Goal: Information Seeking & Learning: Learn about a topic

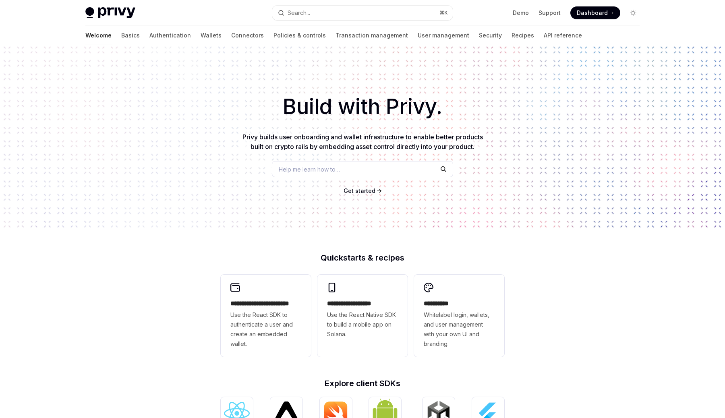
click at [354, 192] on span "Get started" at bounding box center [359, 190] width 32 height 7
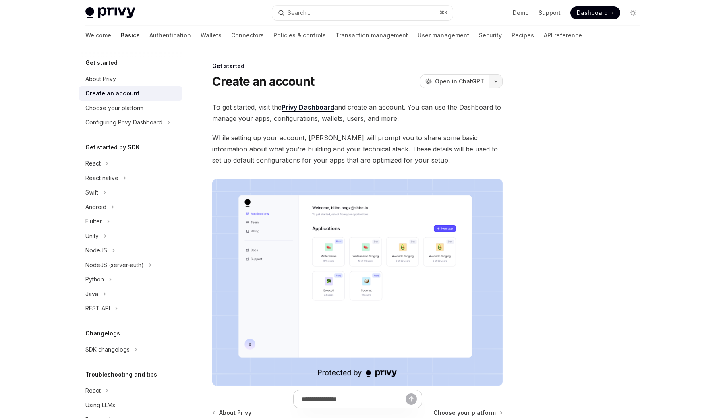
click at [499, 78] on button "button" at bounding box center [496, 81] width 14 height 14
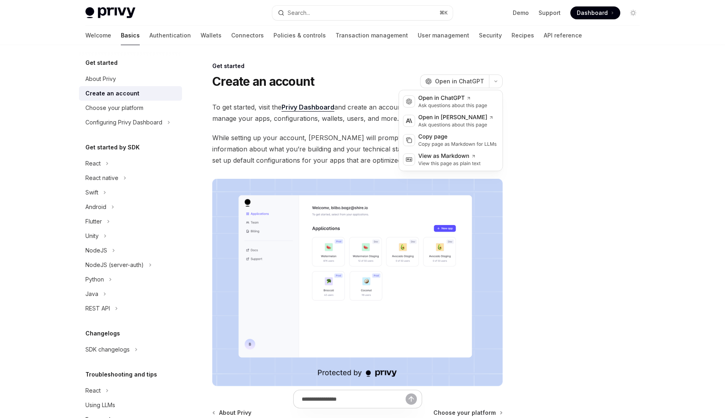
click at [570, 145] on div at bounding box center [584, 239] width 122 height 357
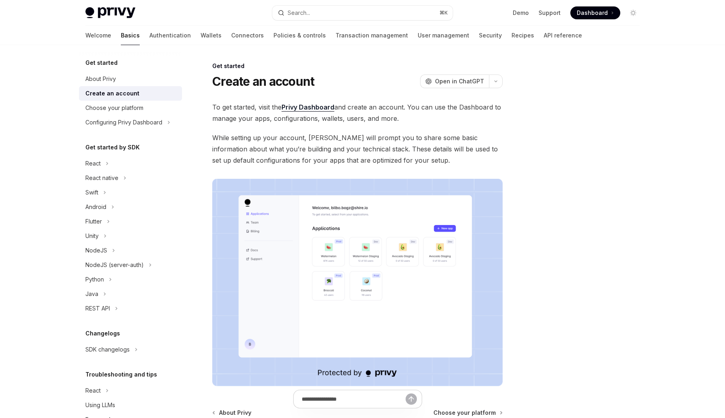
scroll to position [98, 0]
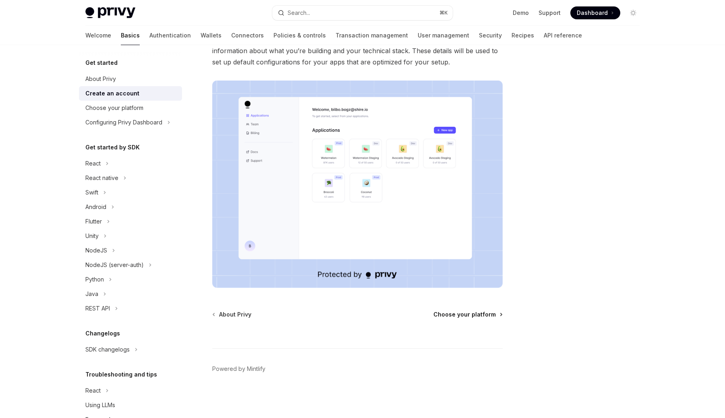
click at [461, 316] on span "Choose your platform" at bounding box center [464, 314] width 62 height 8
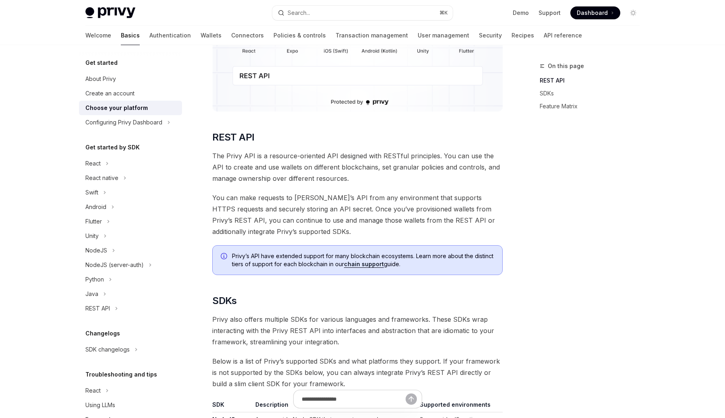
scroll to position [204, 0]
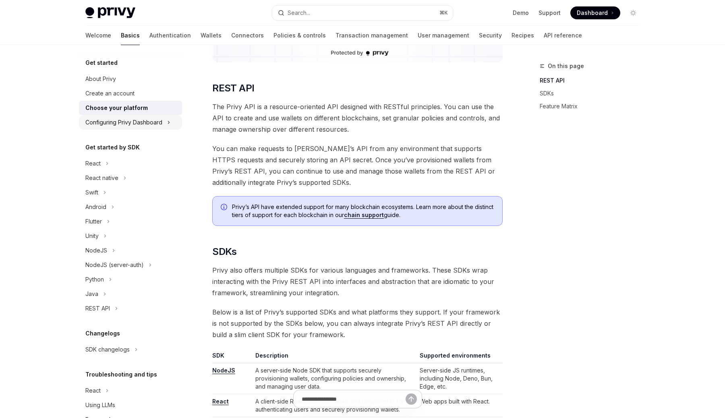
click at [139, 121] on div "Configuring Privy Dashboard" at bounding box center [123, 123] width 77 height 10
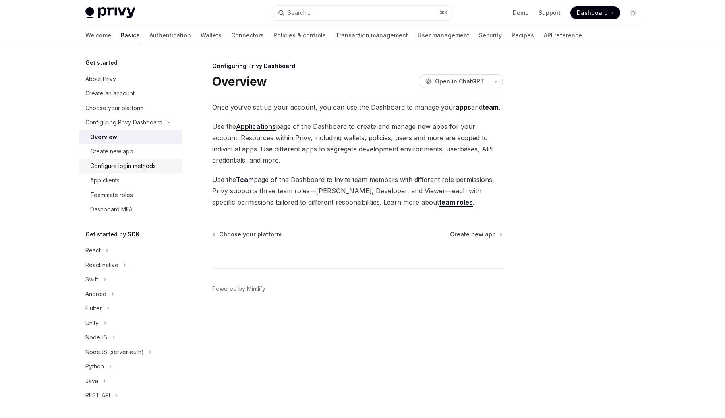
click at [155, 165] on div "Configure login methods" at bounding box center [123, 166] width 66 height 10
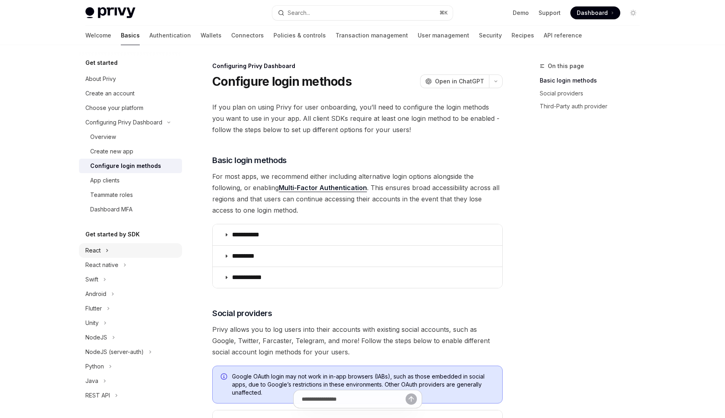
click at [122, 256] on div "React" at bounding box center [130, 250] width 103 height 14
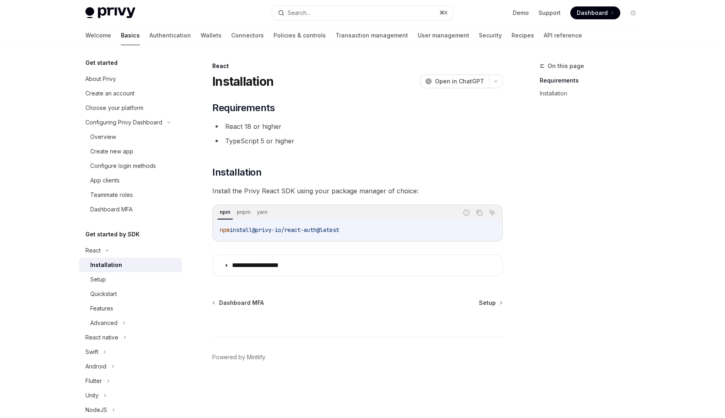
click at [149, 265] on div "Installation" at bounding box center [133, 265] width 87 height 10
click at [284, 230] on span "@privy-io/react-auth@latest" at bounding box center [295, 229] width 87 height 7
copy div "npm install @privy-io/react-auth@latest"
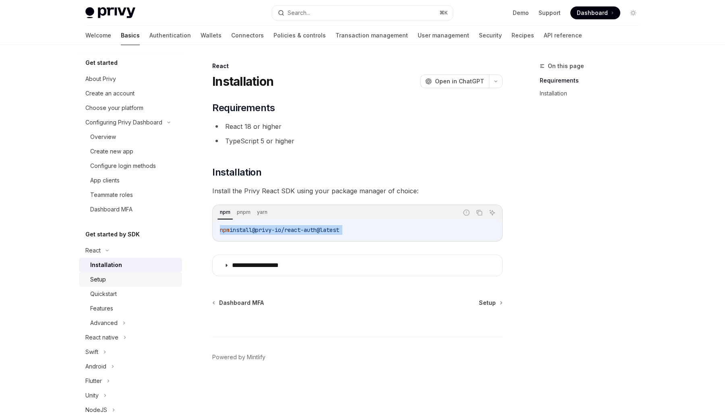
click at [134, 279] on div "Setup" at bounding box center [133, 280] width 87 height 10
type textarea "*"
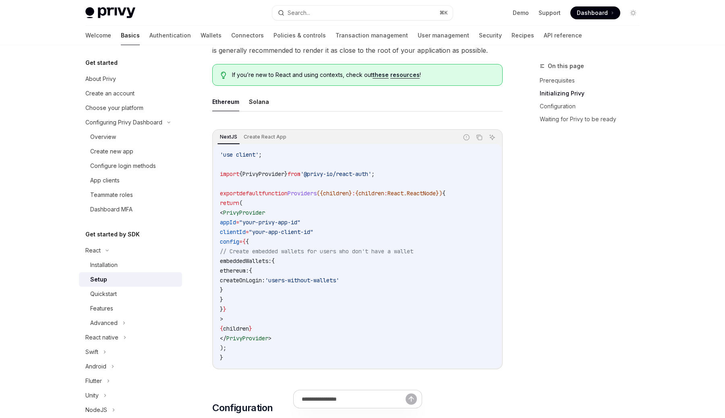
scroll to position [199, 0]
click at [477, 137] on icon "Copy the contents from the code block" at bounding box center [479, 136] width 6 height 6
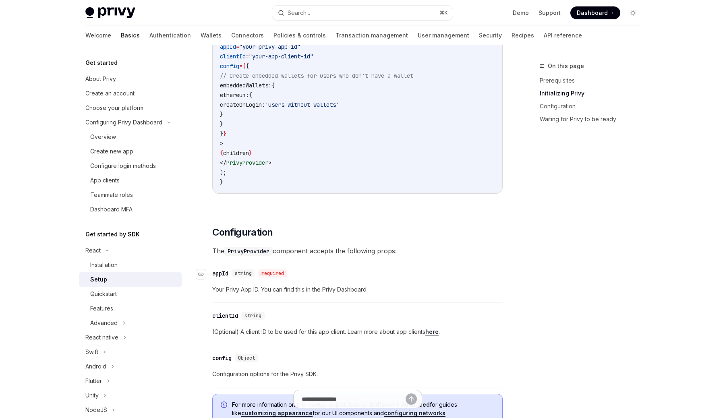
scroll to position [373, 0]
click at [108, 296] on div "Quickstart" at bounding box center [103, 294] width 27 height 10
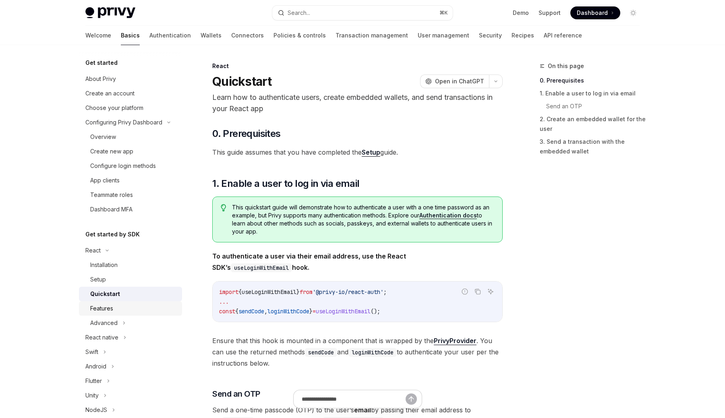
click at [133, 311] on div "Features" at bounding box center [133, 309] width 87 height 10
type textarea "*"
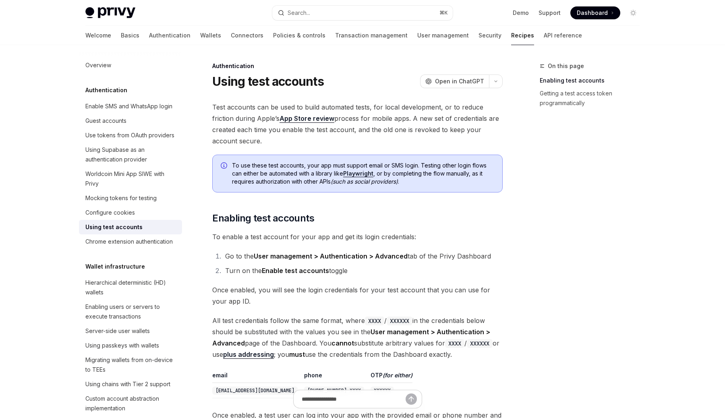
click at [132, 232] on link "Using test accounts" at bounding box center [130, 227] width 103 height 14
type textarea "*"
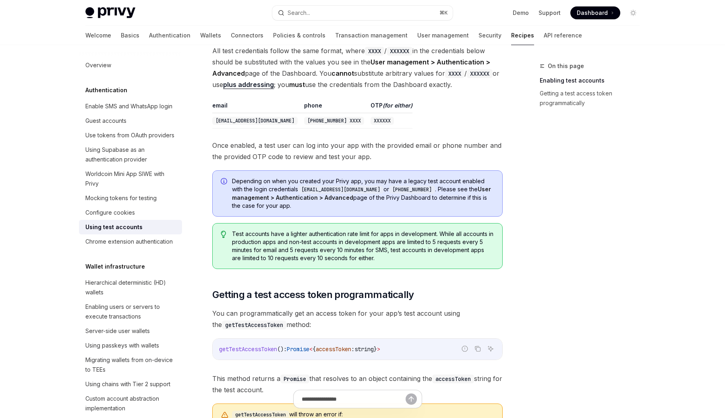
scroll to position [335, 0]
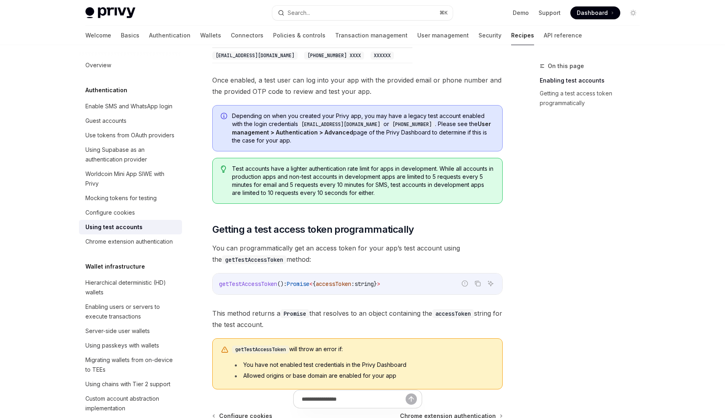
click at [321, 2] on div "Privy Docs home page Search... ⌘ K Demo Support Dashboard Dashboard Search..." at bounding box center [362, 13] width 554 height 26
click at [316, 10] on button "Search... ⌘ K" at bounding box center [362, 13] width 180 height 14
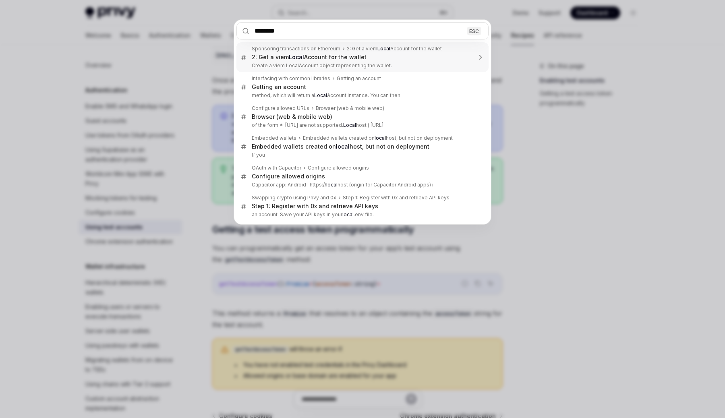
type input "*********"
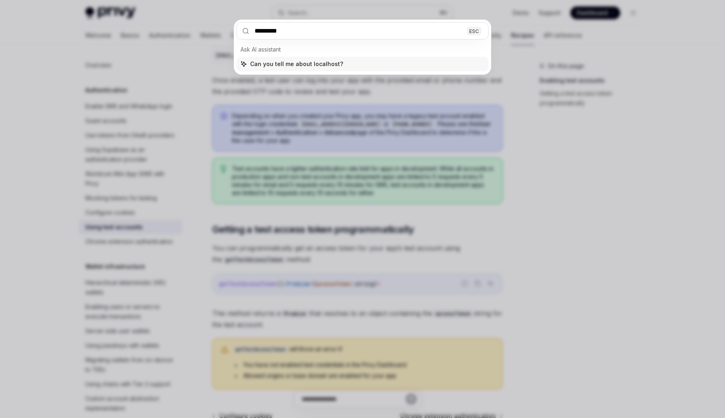
type textarea "*"
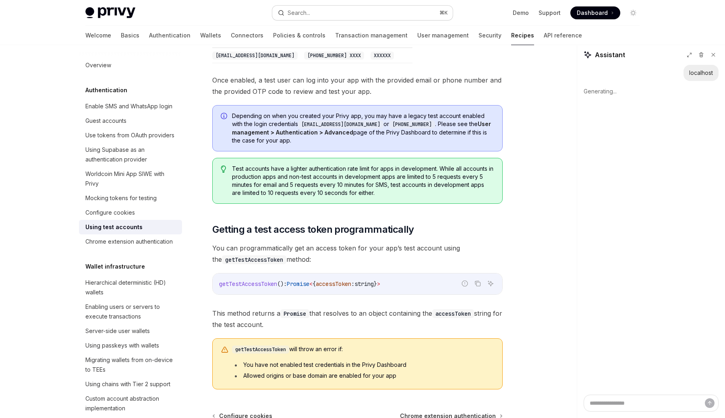
click at [333, 14] on button "Search... ⌘ K" at bounding box center [362, 13] width 180 height 14
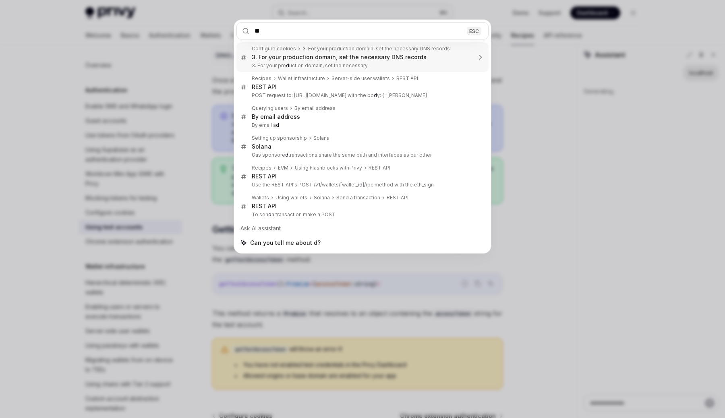
type input "***"
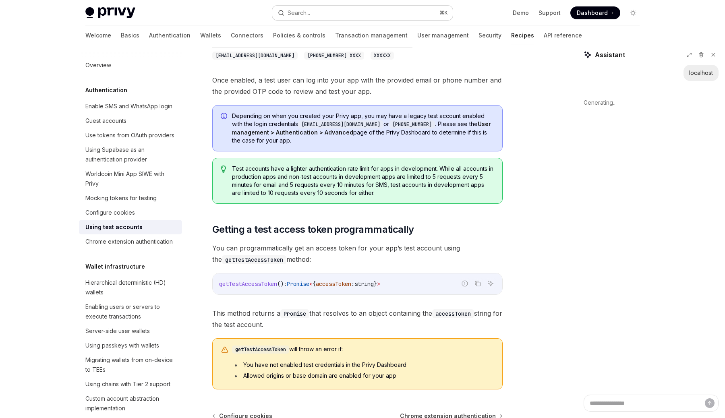
type textarea "*"
